Goal: Task Accomplishment & Management: Manage account settings

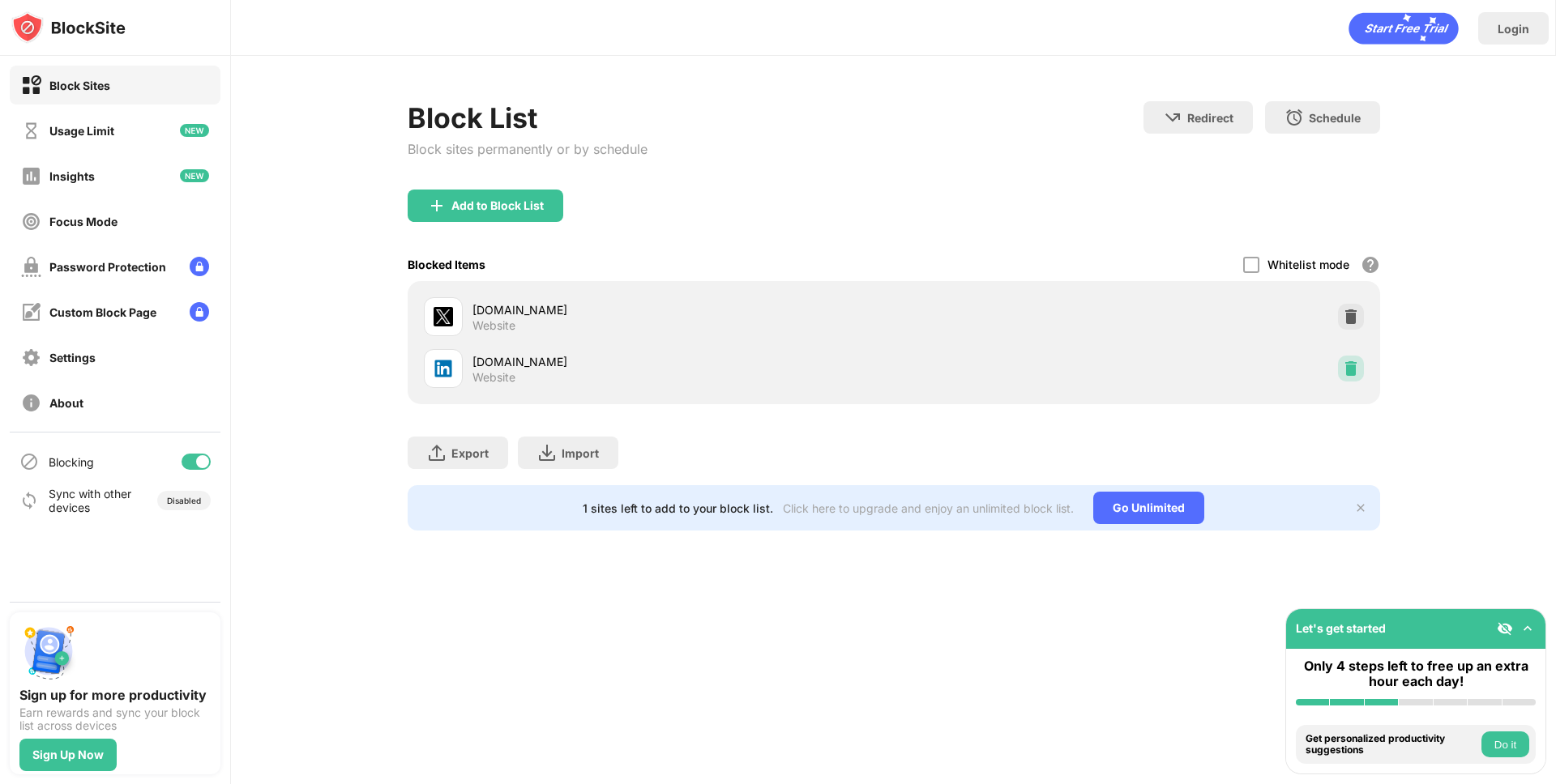
click at [1350, 372] on img at bounding box center [1351, 368] width 16 height 16
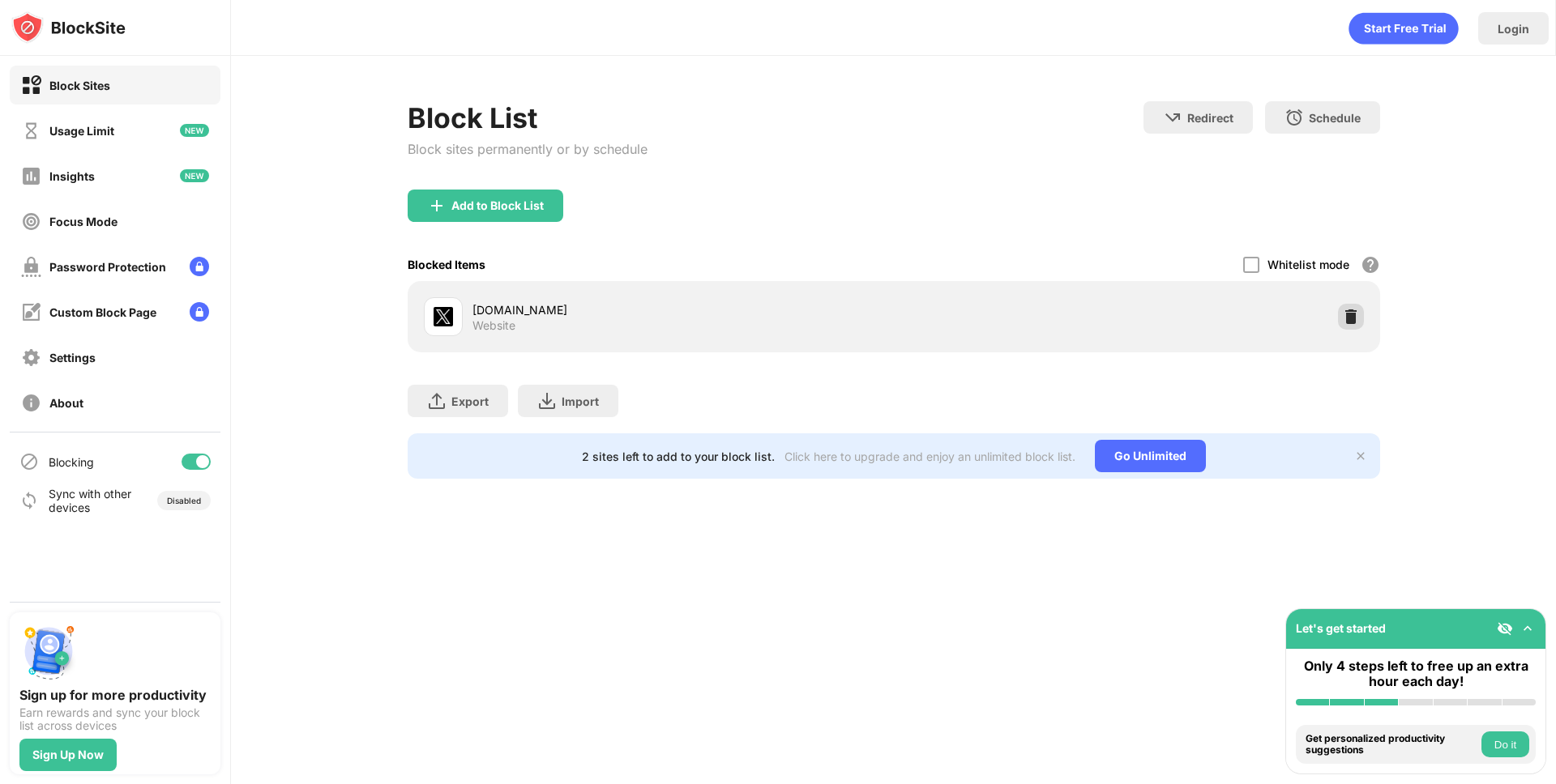
click at [1349, 324] on img at bounding box center [1351, 317] width 16 height 16
